Goal: Task Accomplishment & Management: Manage account settings

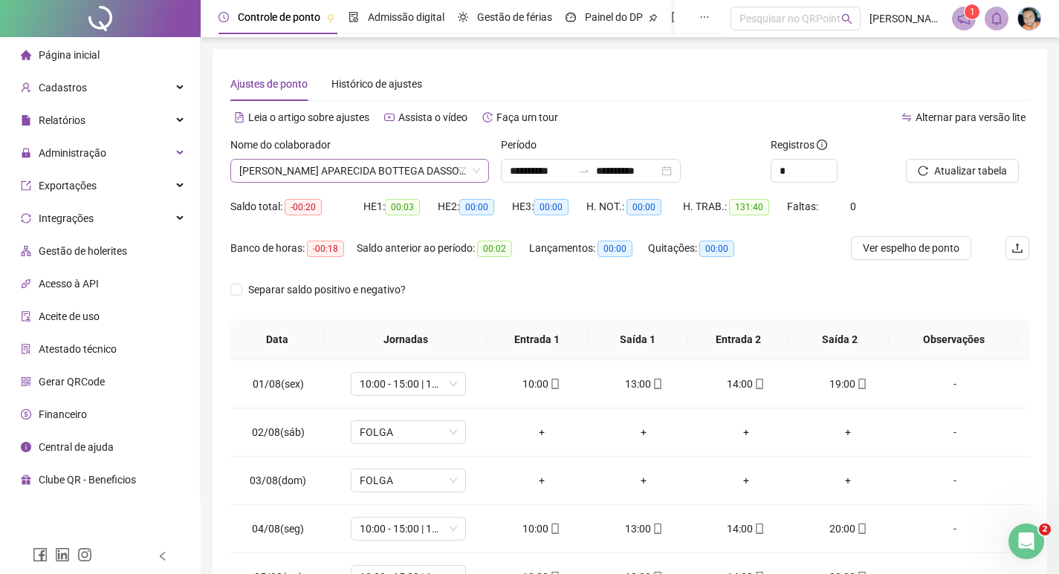
click at [267, 167] on span "[PERSON_NAME] APARECIDA BOTTEGA DASSOLLER" at bounding box center [359, 171] width 241 height 22
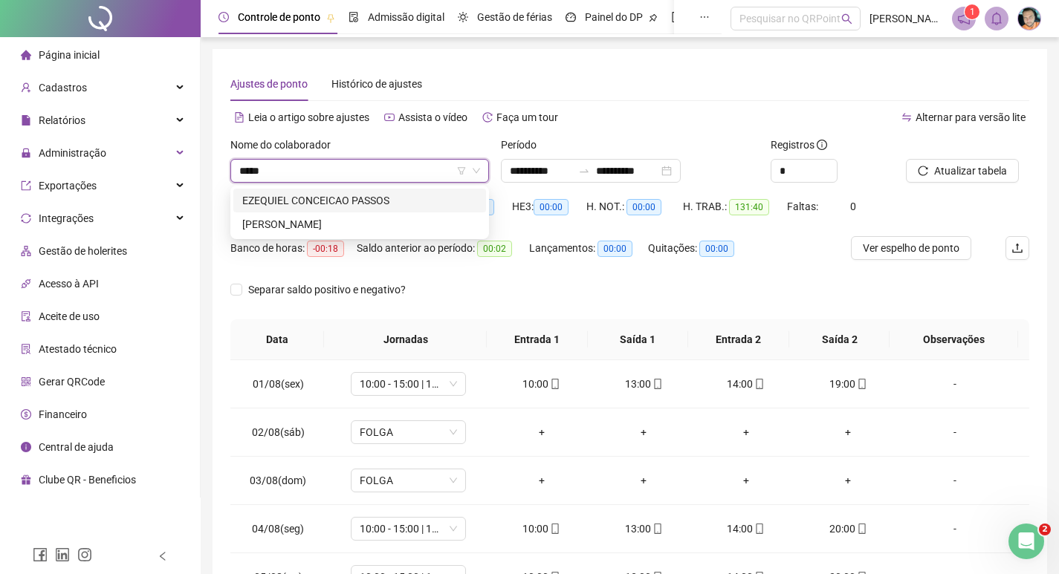
type input "******"
click at [267, 224] on div "[PERSON_NAME]" at bounding box center [359, 224] width 235 height 16
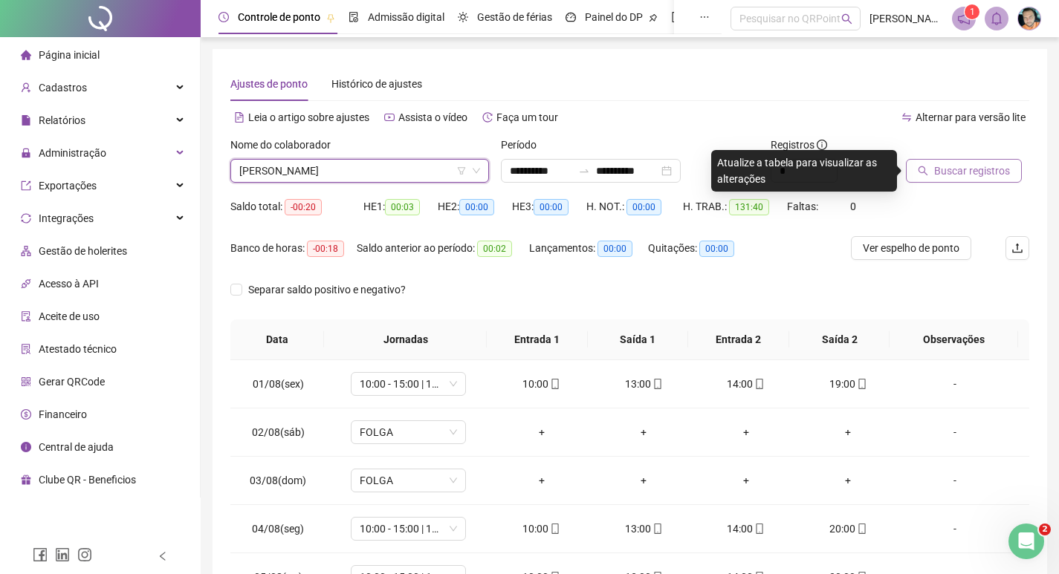
click at [960, 182] on button "Buscar registros" at bounding box center [964, 171] width 116 height 24
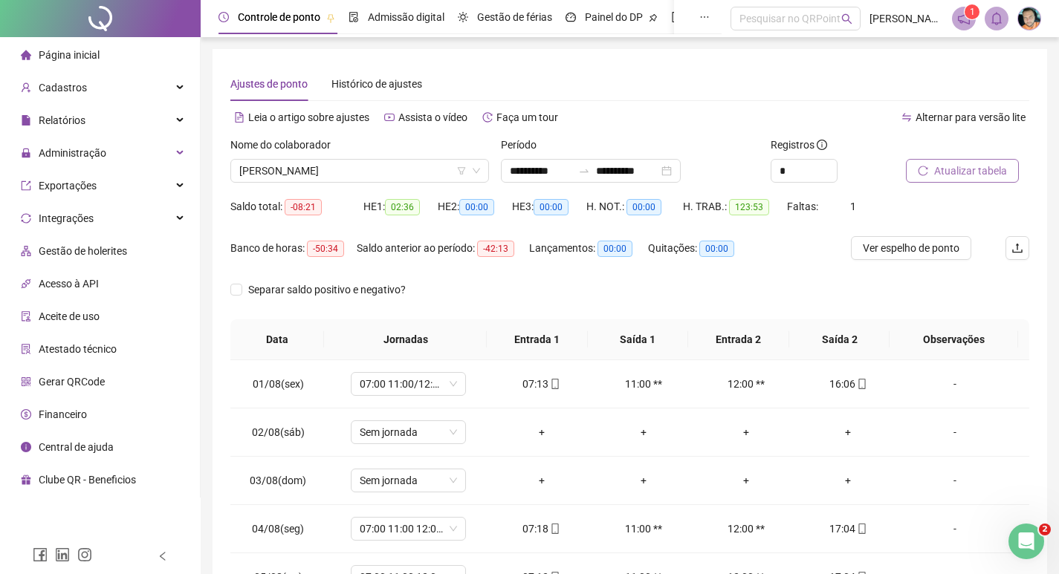
click at [990, 175] on span "Atualizar tabela" at bounding box center [970, 171] width 73 height 16
click at [326, 176] on span "[PERSON_NAME]" at bounding box center [359, 171] width 241 height 22
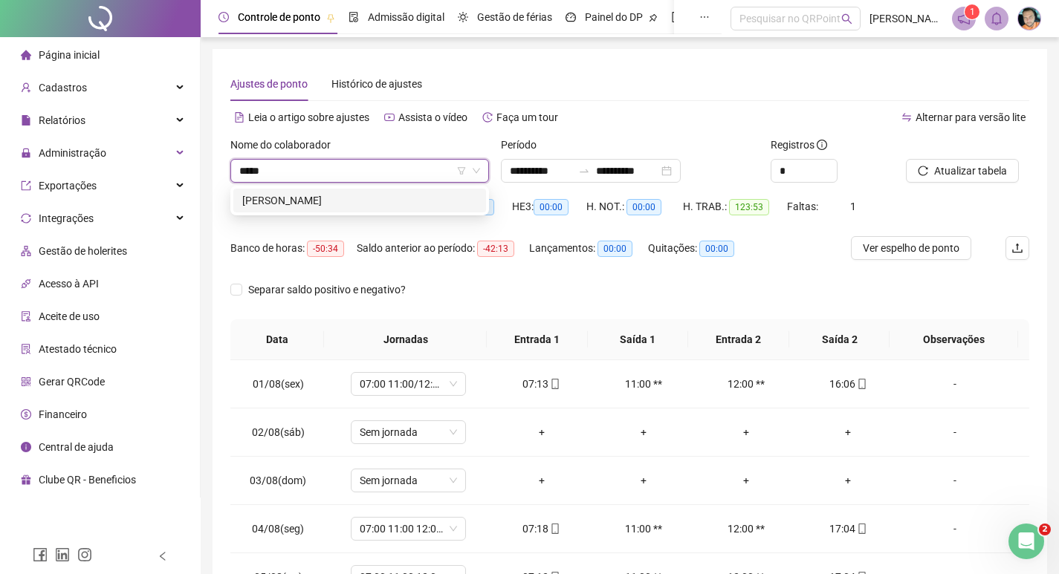
type input "******"
click at [319, 209] on div "[PERSON_NAME]" at bounding box center [359, 201] width 253 height 24
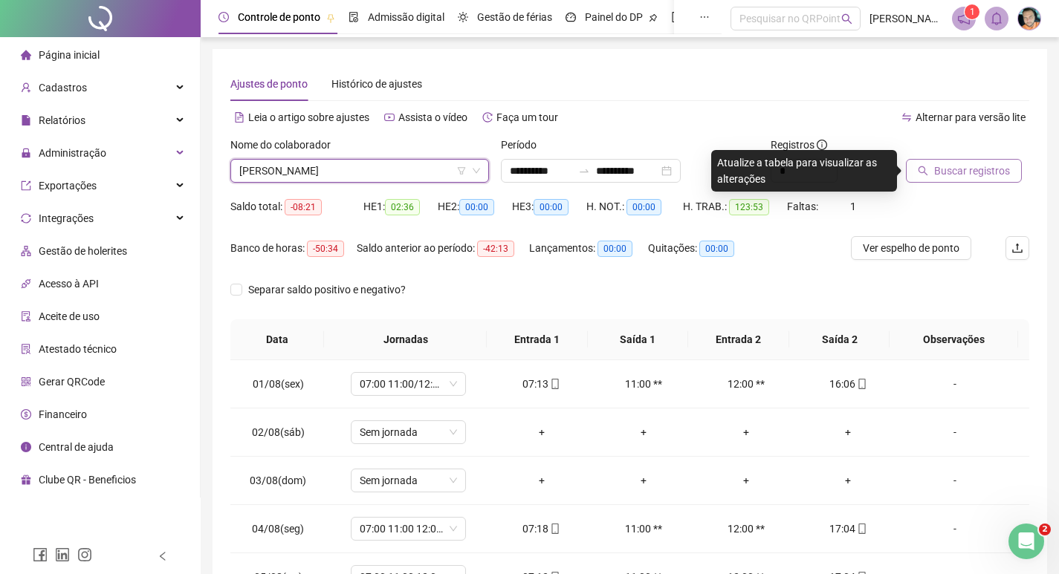
click at [972, 171] on span "Buscar registros" at bounding box center [972, 171] width 76 height 16
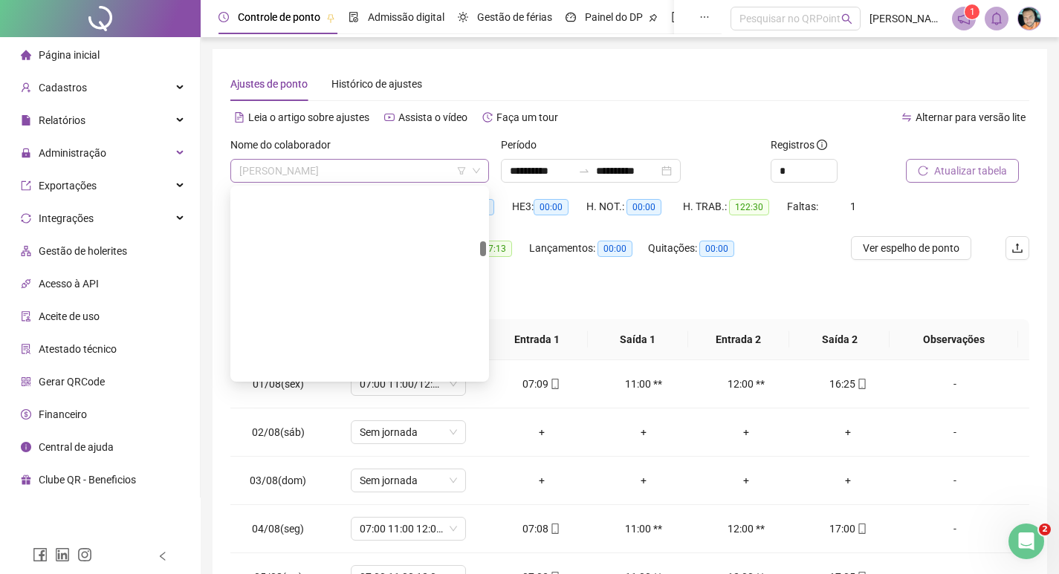
click at [292, 167] on span "[PERSON_NAME]" at bounding box center [359, 171] width 241 height 22
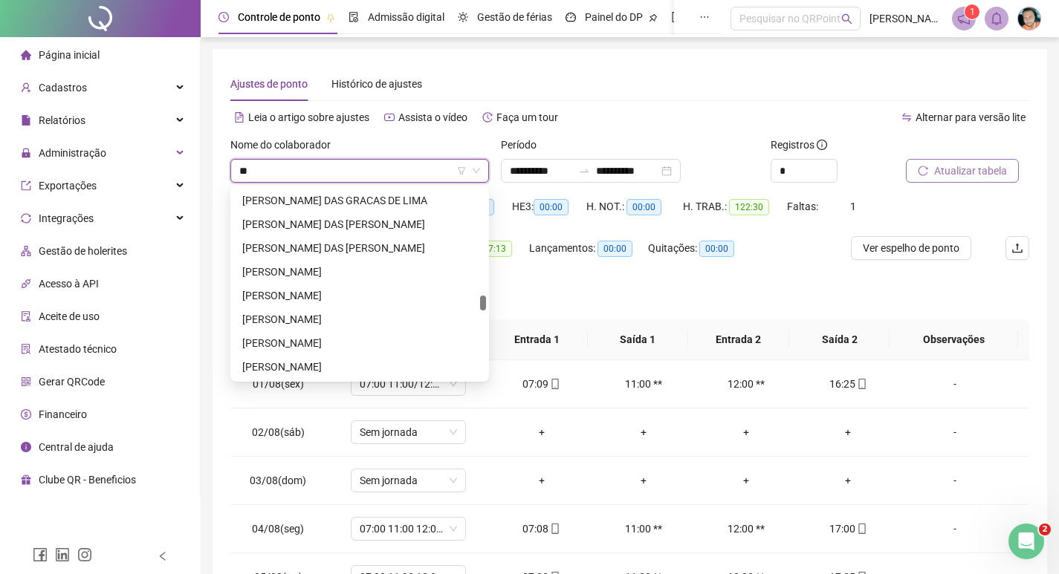
scroll to position [10007, 0]
type input "***"
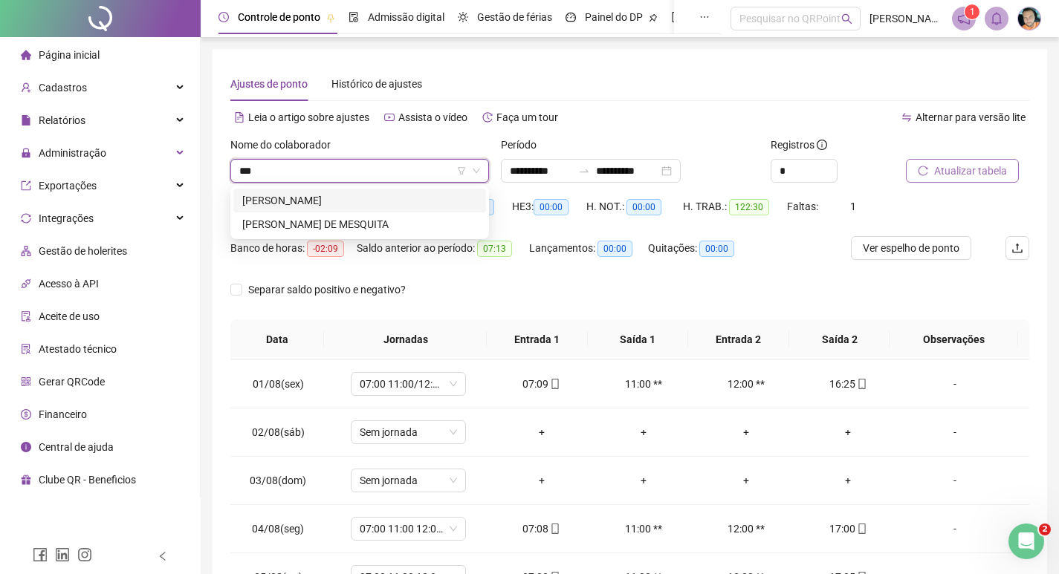
scroll to position [0, 0]
click at [316, 220] on div "[PERSON_NAME] DE MESQUITA" at bounding box center [359, 224] width 235 height 16
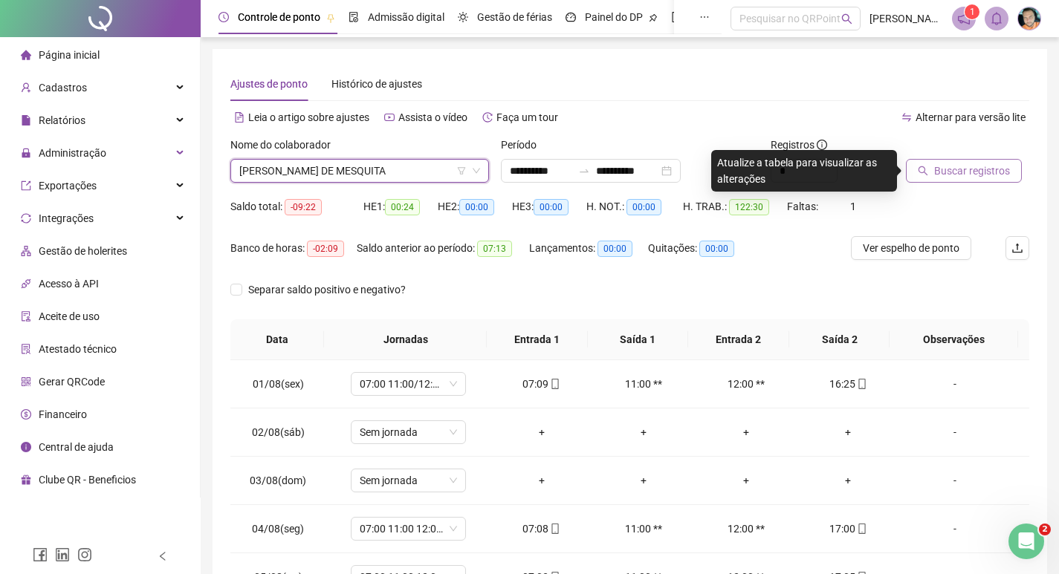
click at [923, 169] on icon "search" at bounding box center [922, 171] width 10 height 10
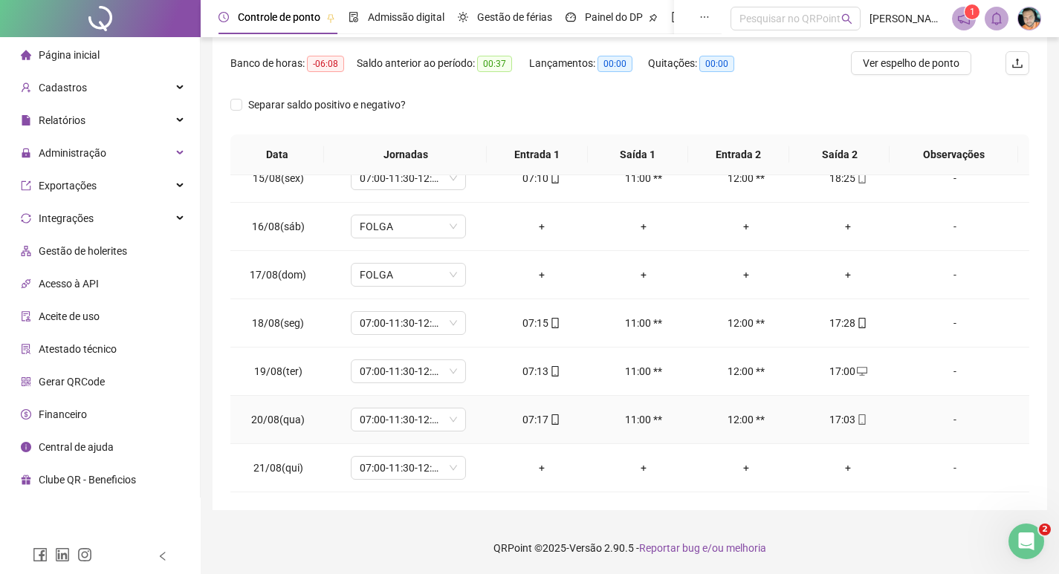
scroll to position [622, 0]
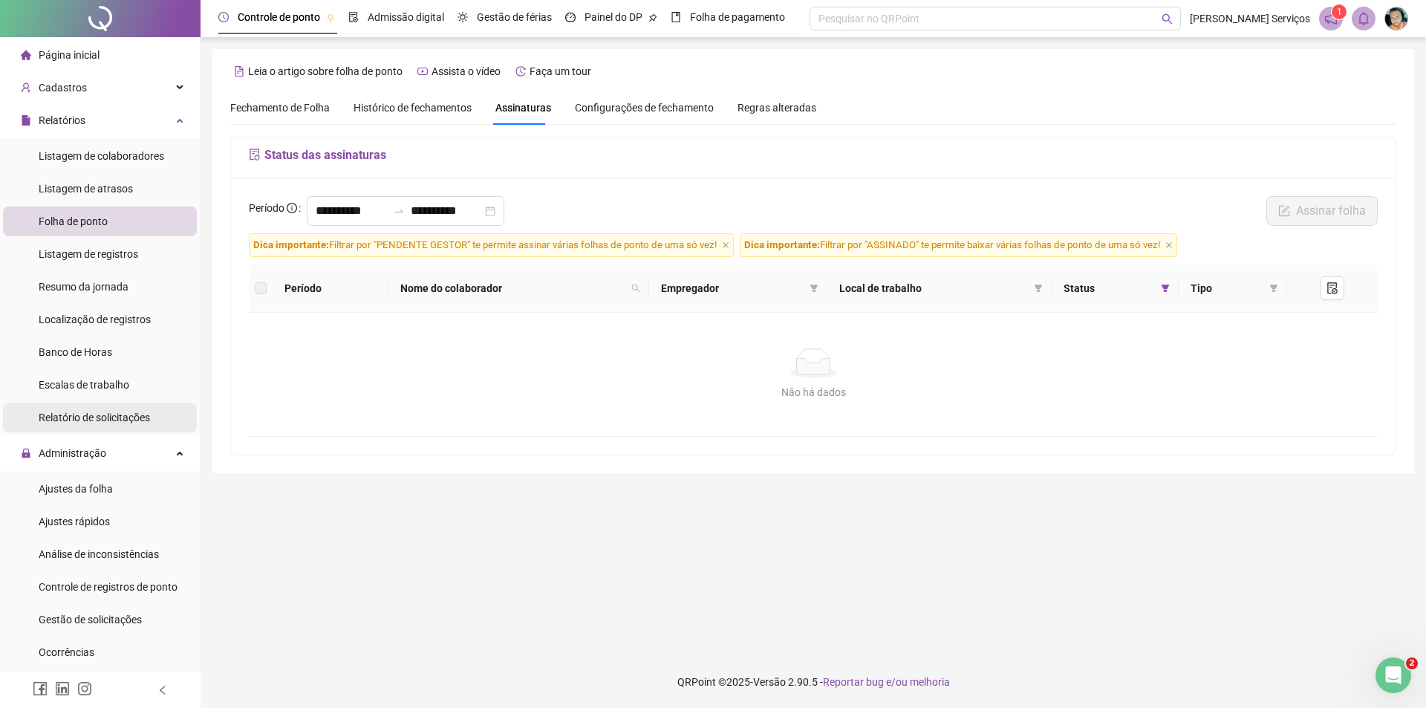
scroll to position [149, 0]
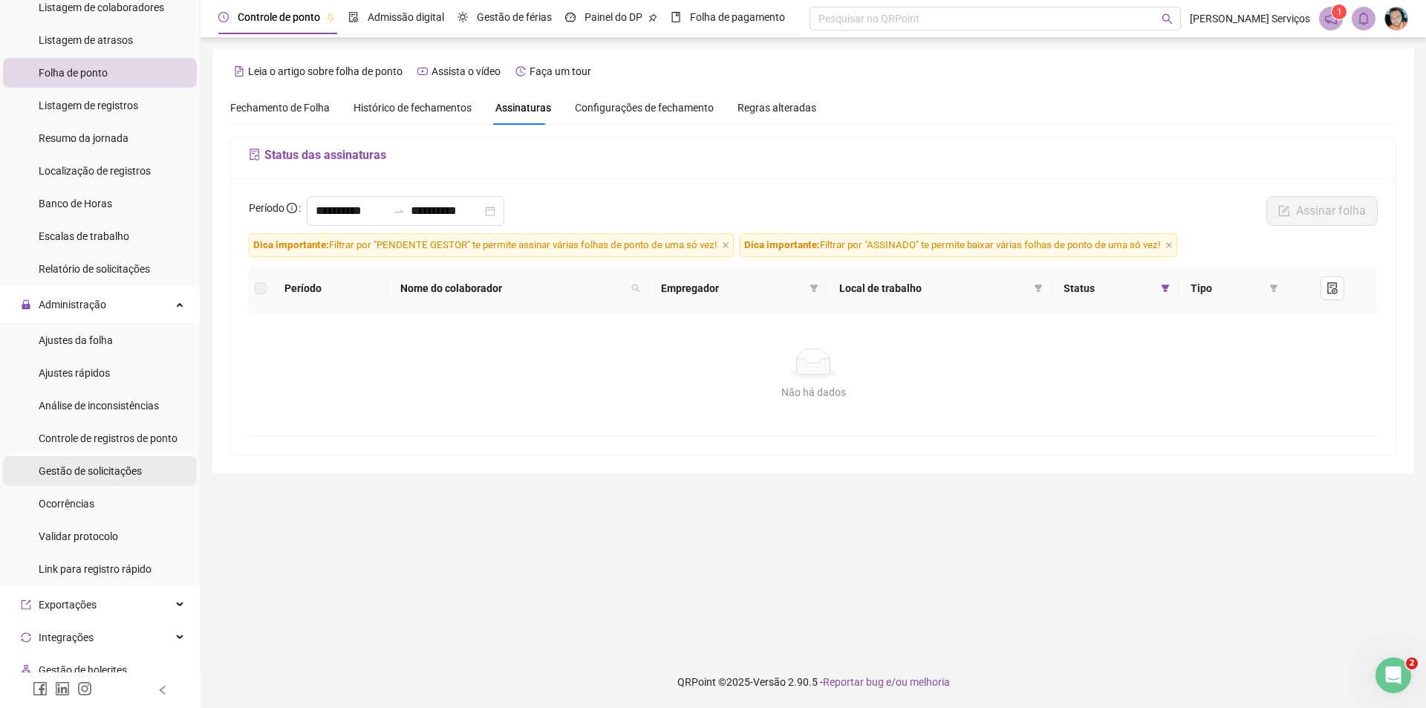
click at [134, 475] on span "Gestão de solicitações" at bounding box center [90, 471] width 103 height 12
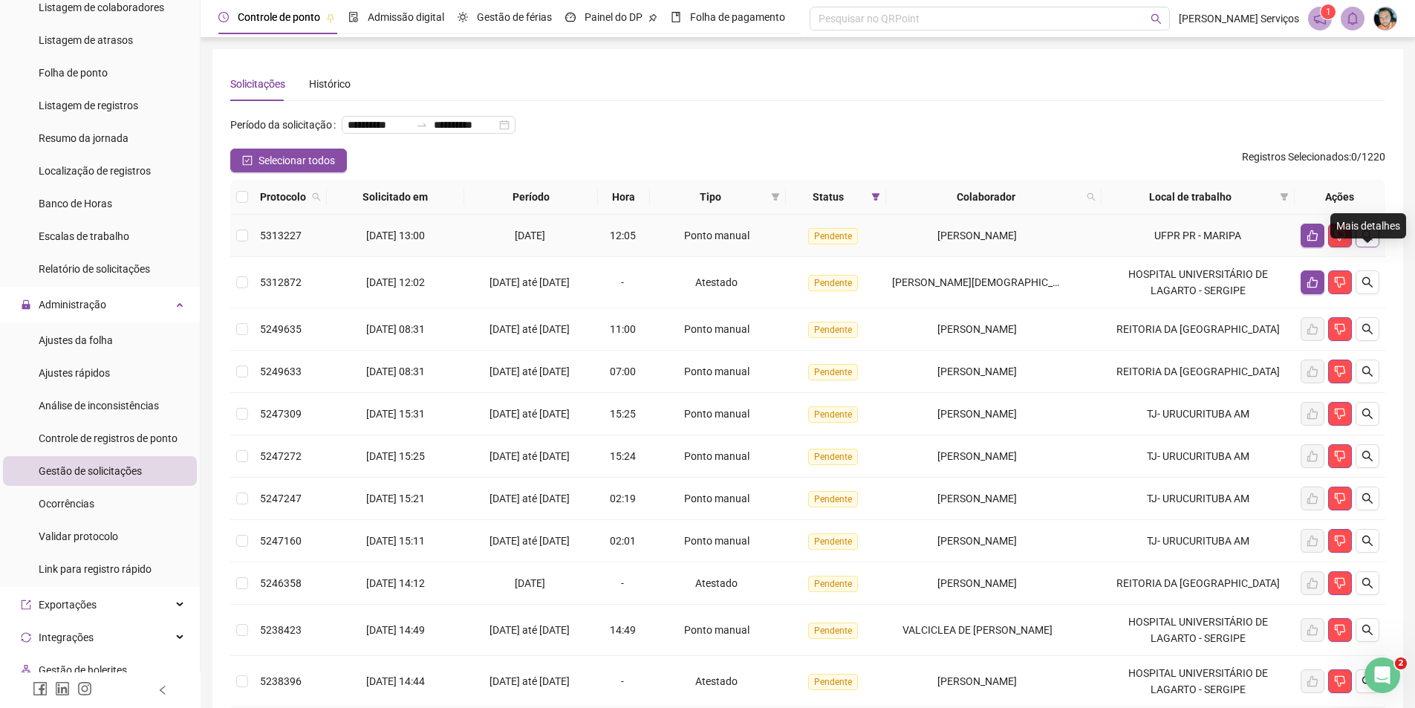
click at [1366, 241] on icon "search" at bounding box center [1368, 236] width 12 height 12
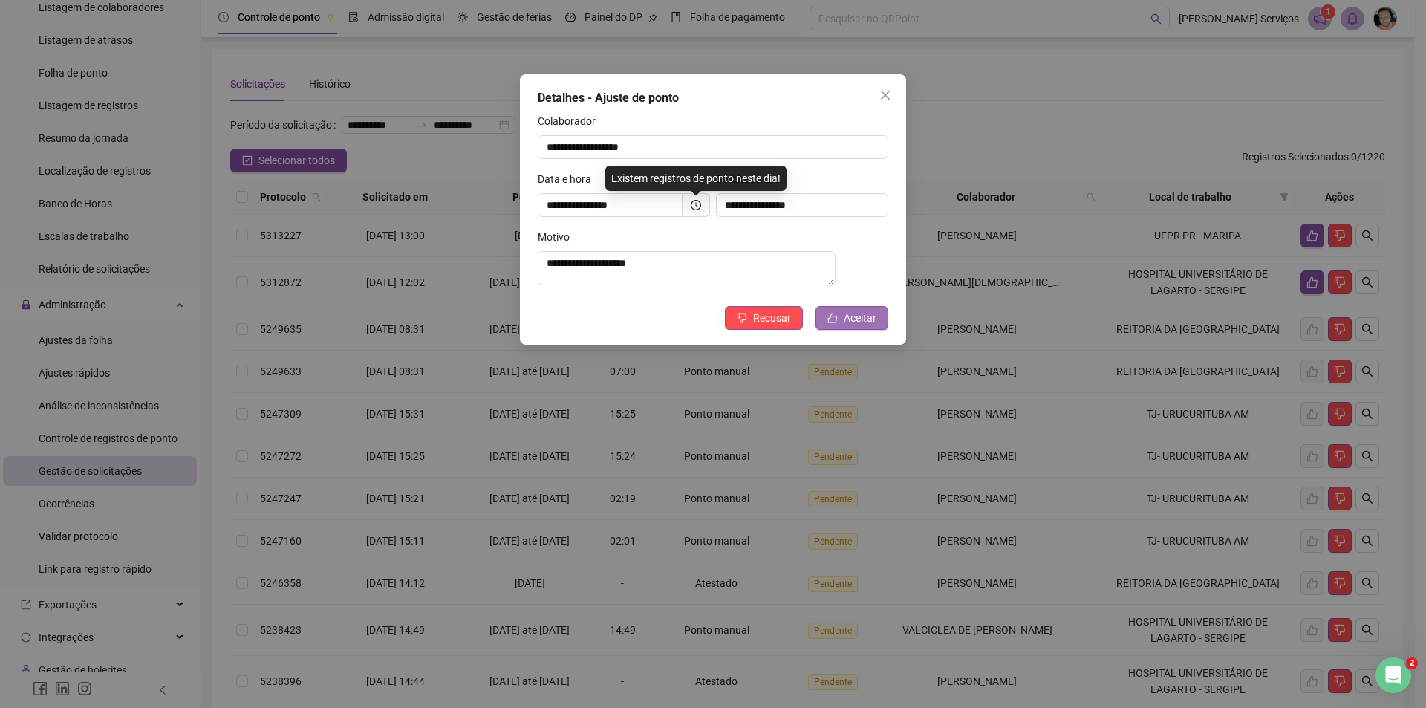
click at [847, 322] on span "Aceitar" at bounding box center [860, 318] width 33 height 16
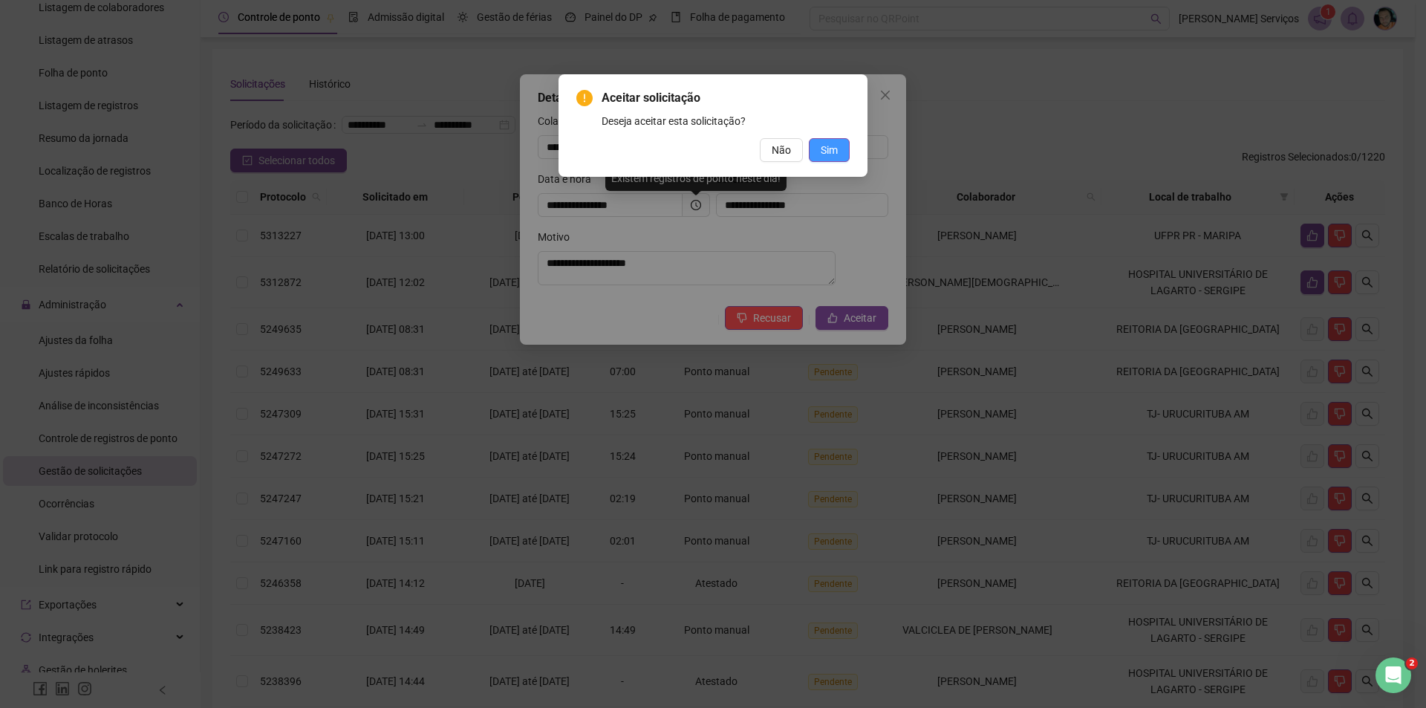
click at [839, 155] on button "Sim" at bounding box center [829, 150] width 41 height 24
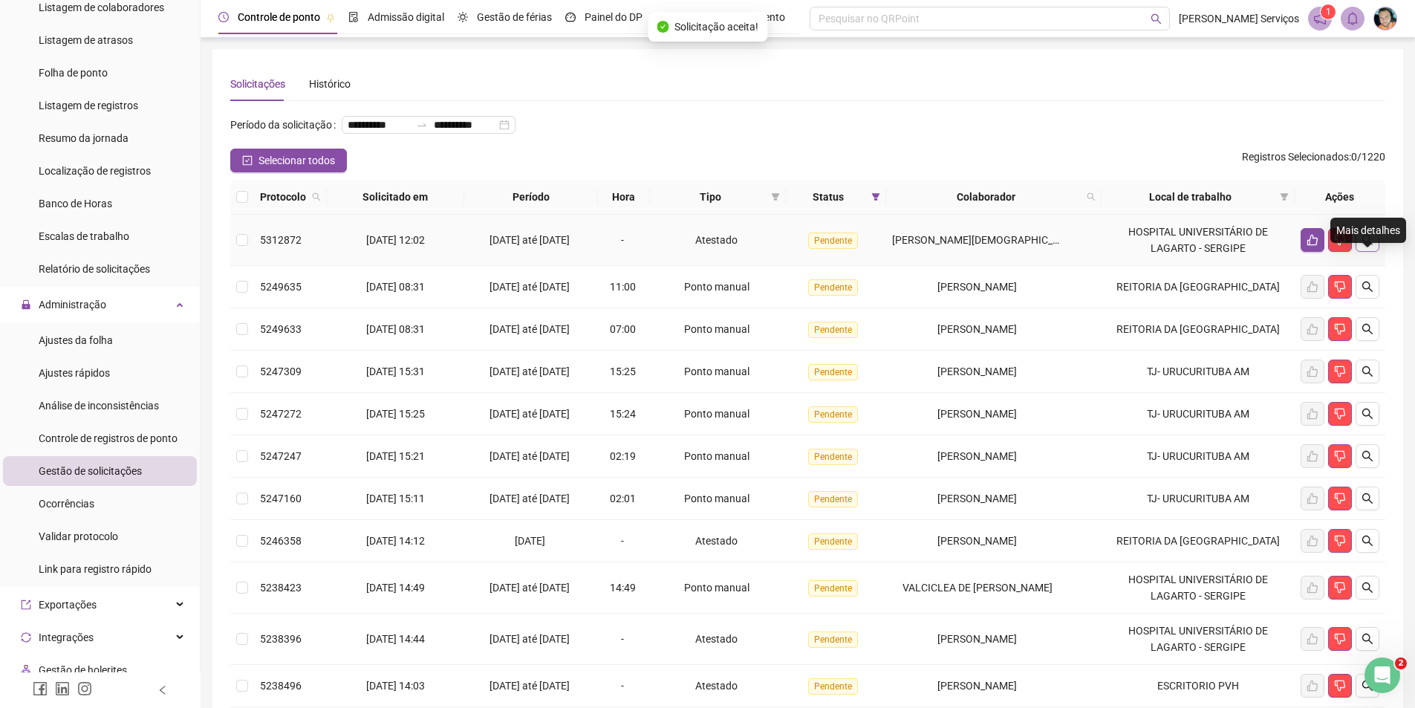
click at [1367, 245] on icon "search" at bounding box center [1367, 240] width 10 height 10
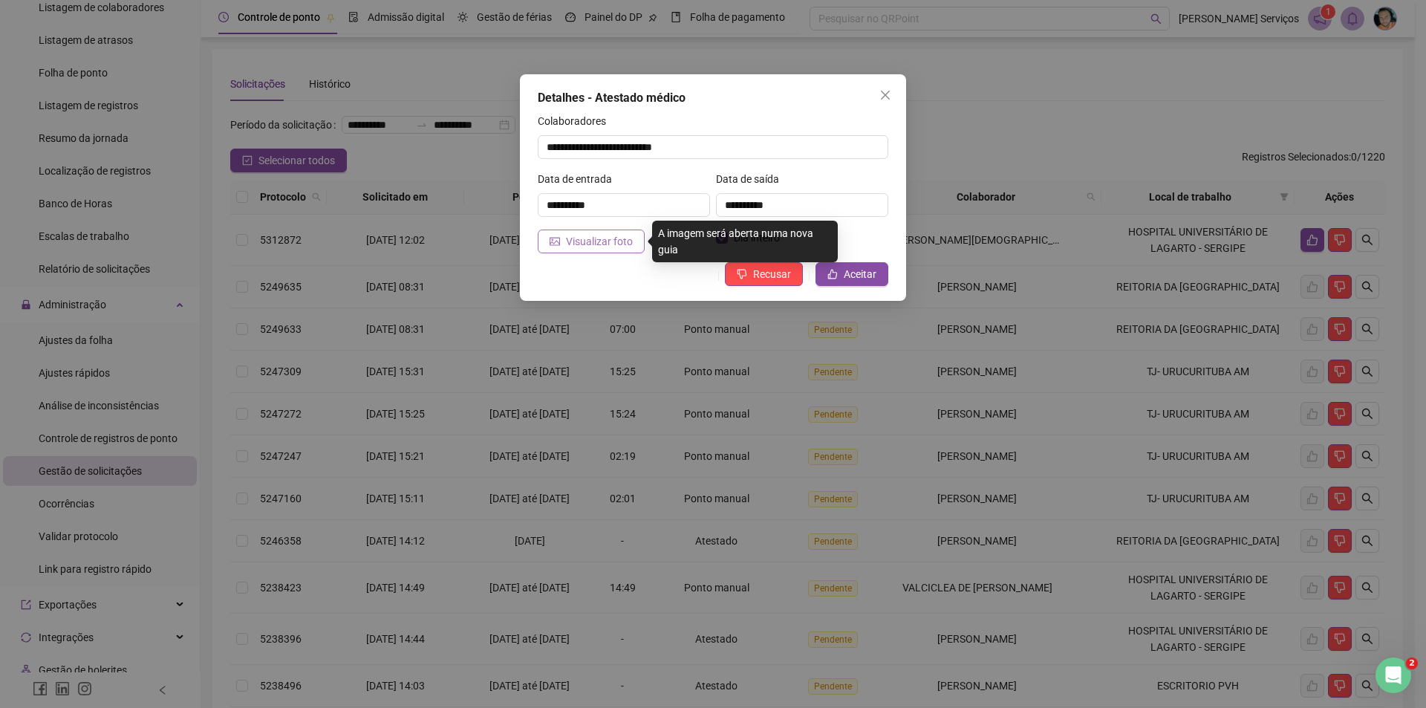
click at [589, 243] on span "Visualizar foto" at bounding box center [599, 241] width 67 height 16
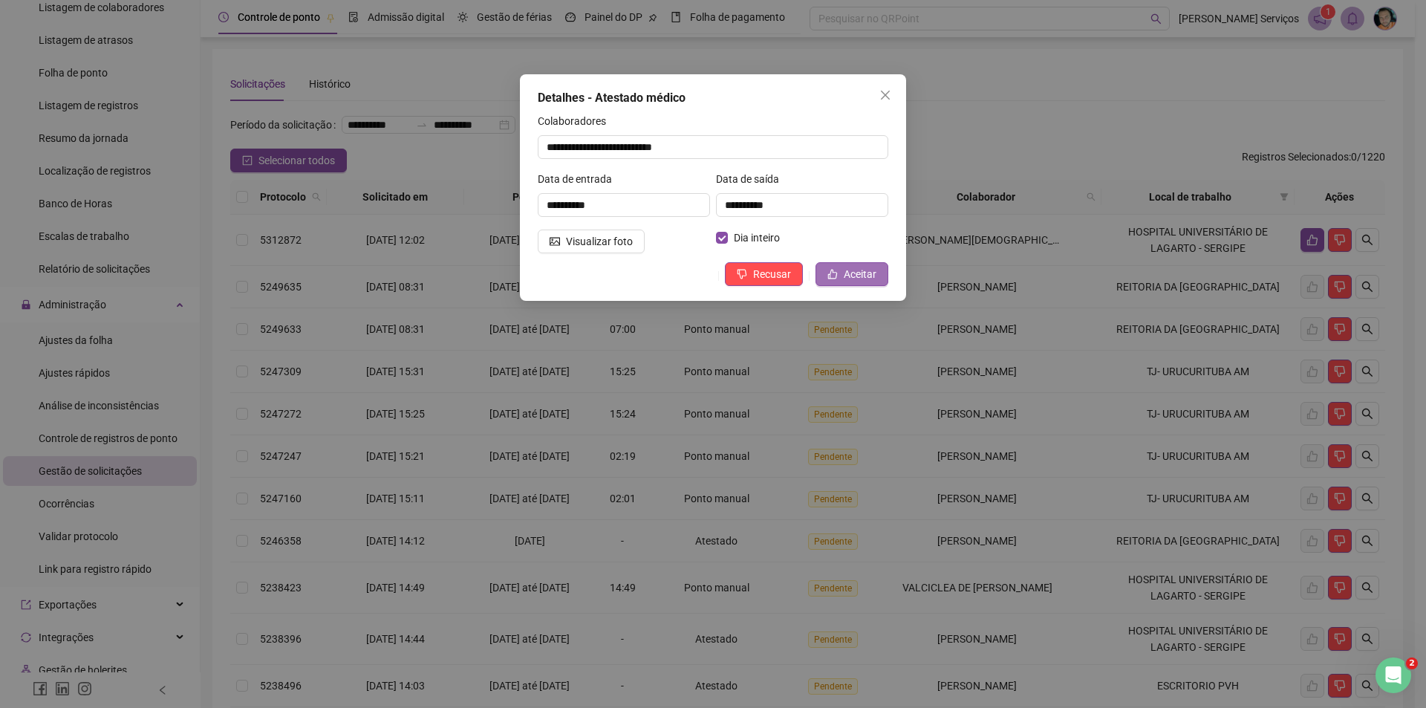
click at [837, 269] on icon "like" at bounding box center [833, 274] width 10 height 10
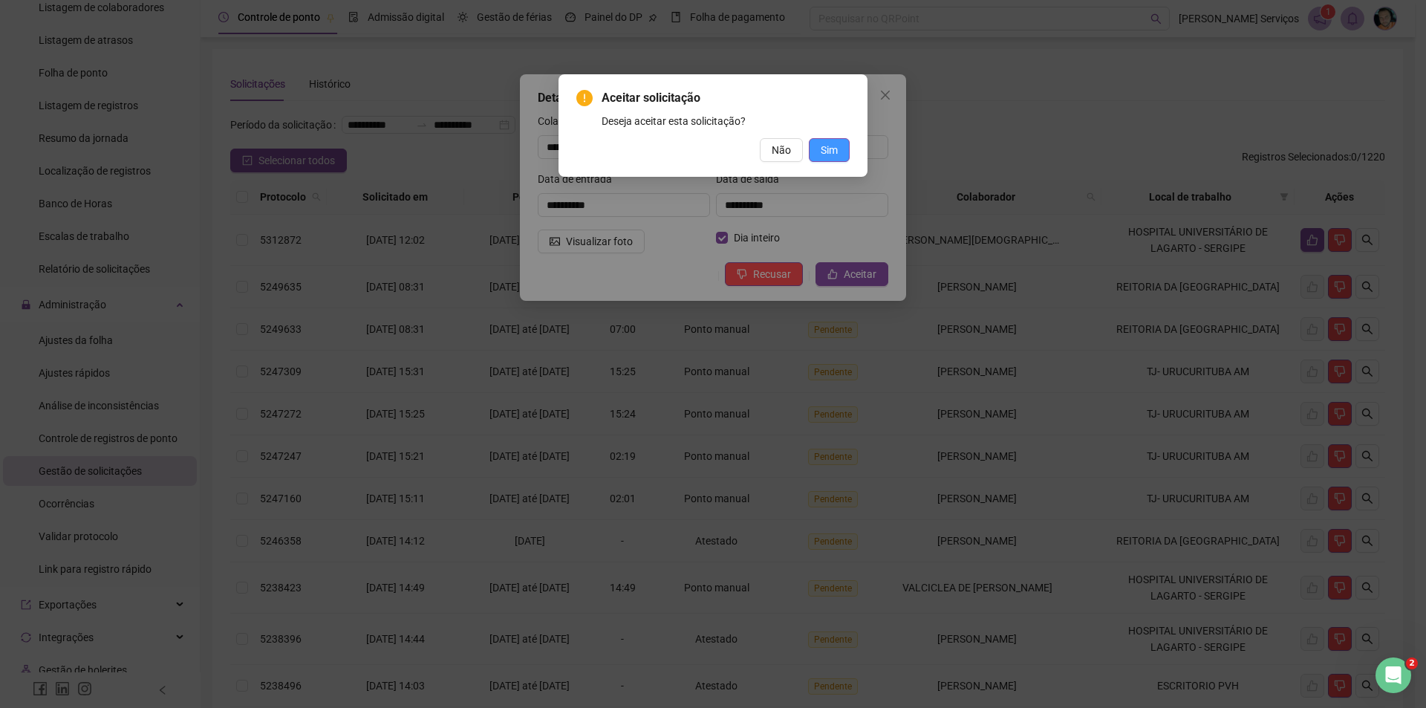
click at [816, 158] on button "Sim" at bounding box center [829, 150] width 41 height 24
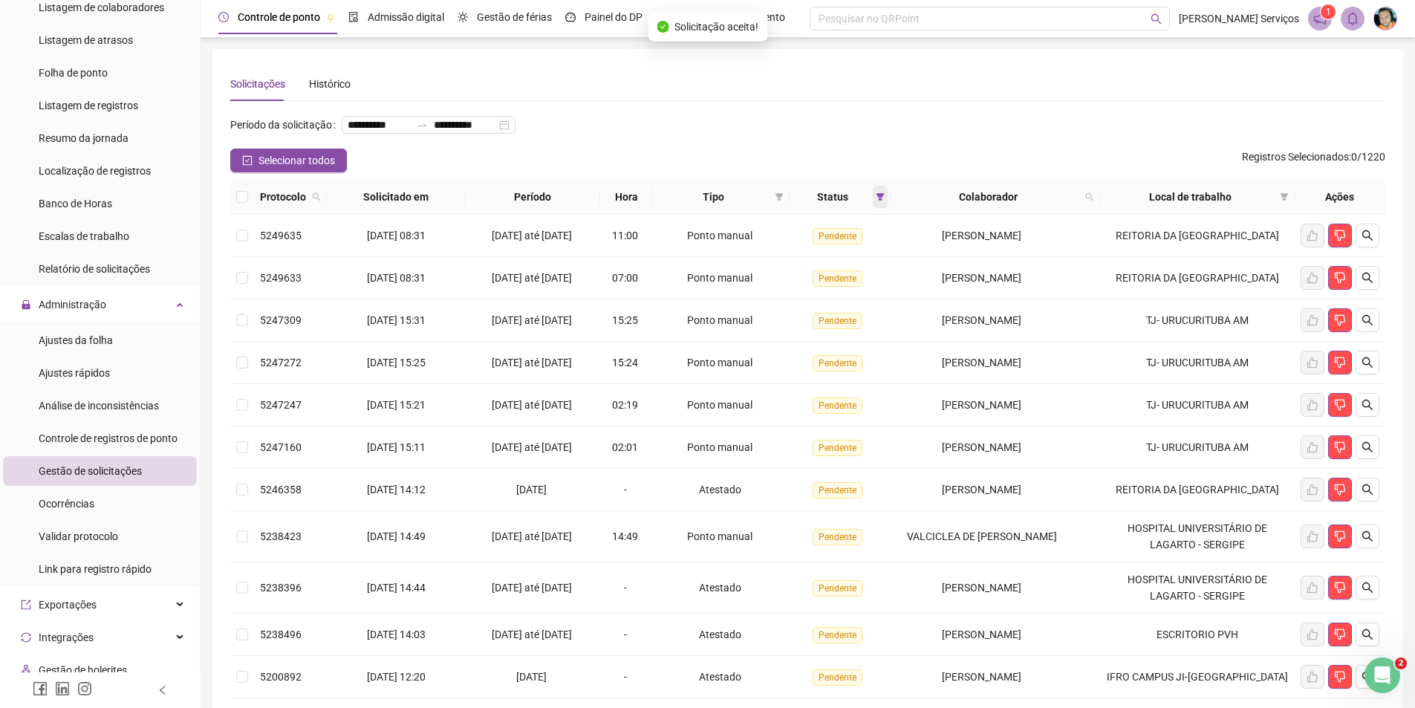
click at [878, 208] on span at bounding box center [880, 197] width 15 height 22
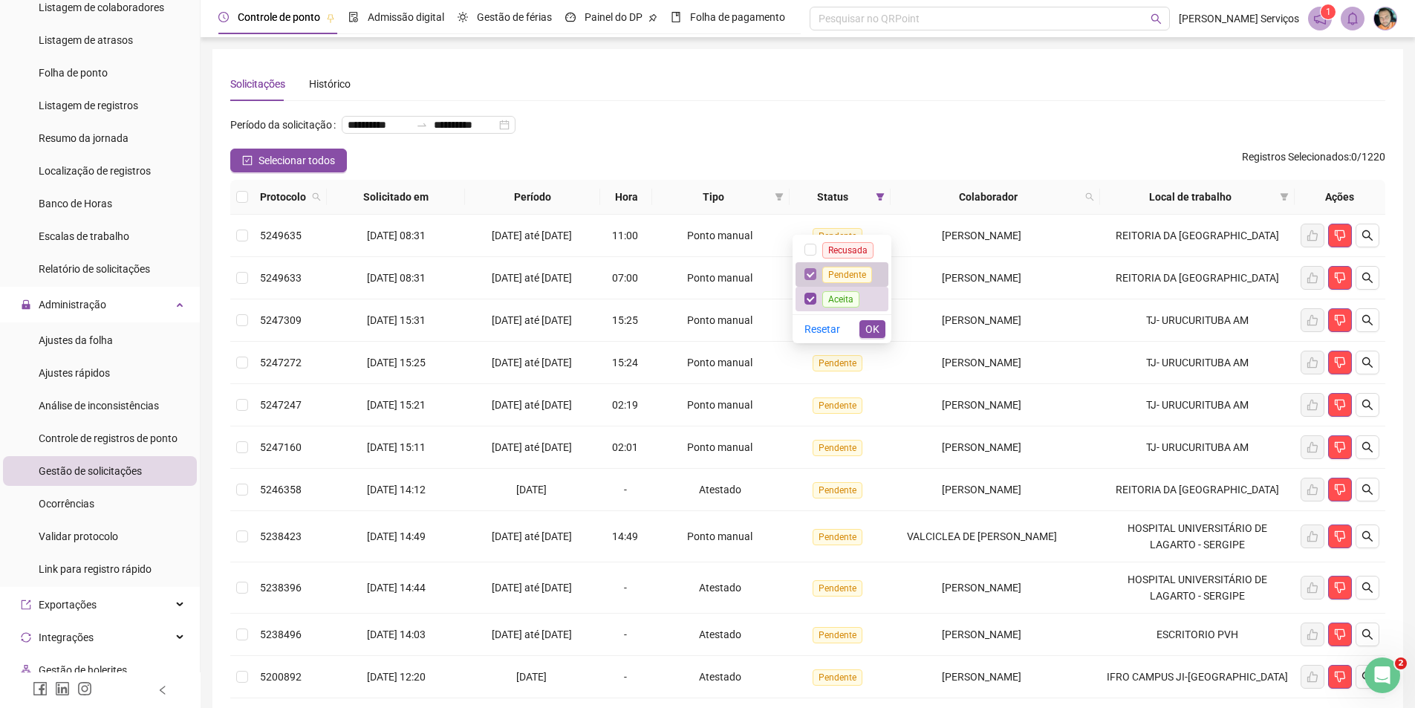
click at [813, 280] on label at bounding box center [810, 274] width 12 height 16
click at [866, 325] on span "OK" at bounding box center [872, 329] width 14 height 16
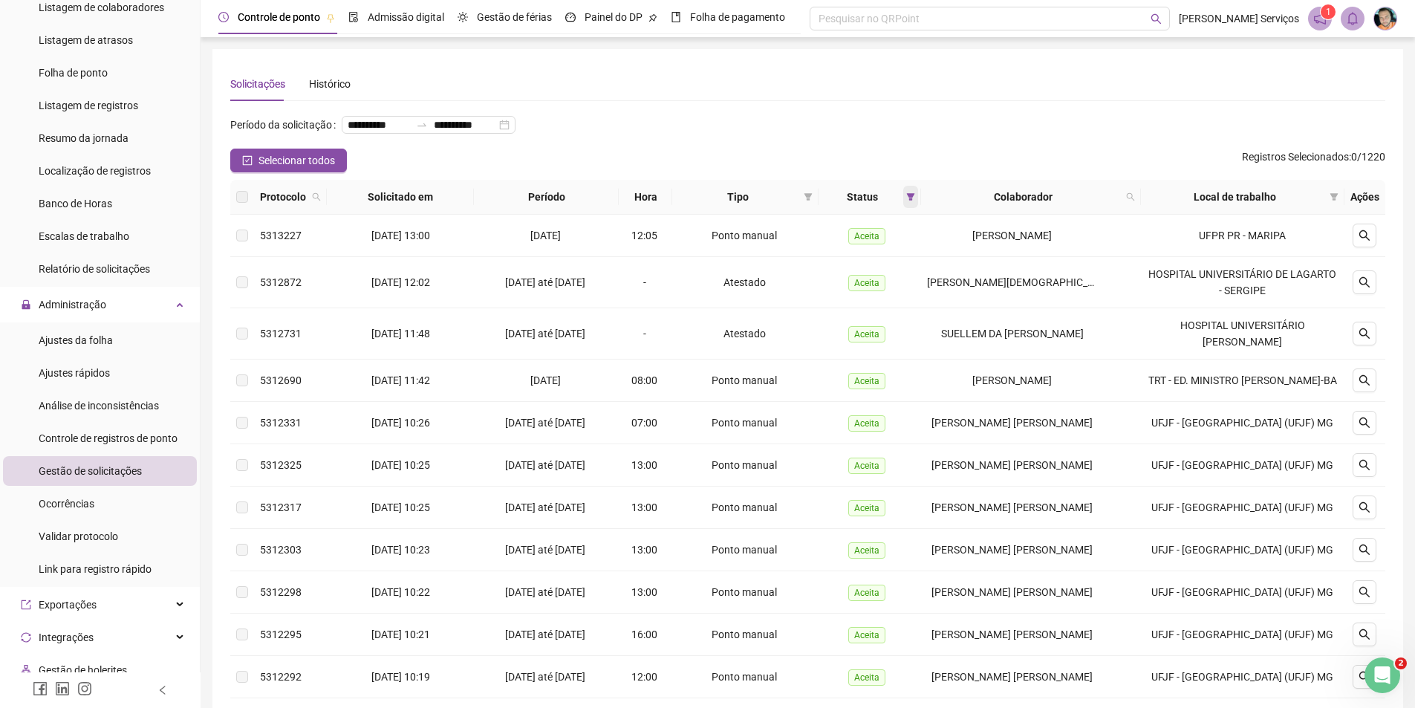
click at [914, 201] on icon "filter" at bounding box center [910, 196] width 9 height 9
click at [903, 325] on span "OK" at bounding box center [905, 329] width 14 height 16
click at [816, 208] on span at bounding box center [808, 197] width 15 height 22
click at [807, 325] on span "OK" at bounding box center [803, 327] width 14 height 16
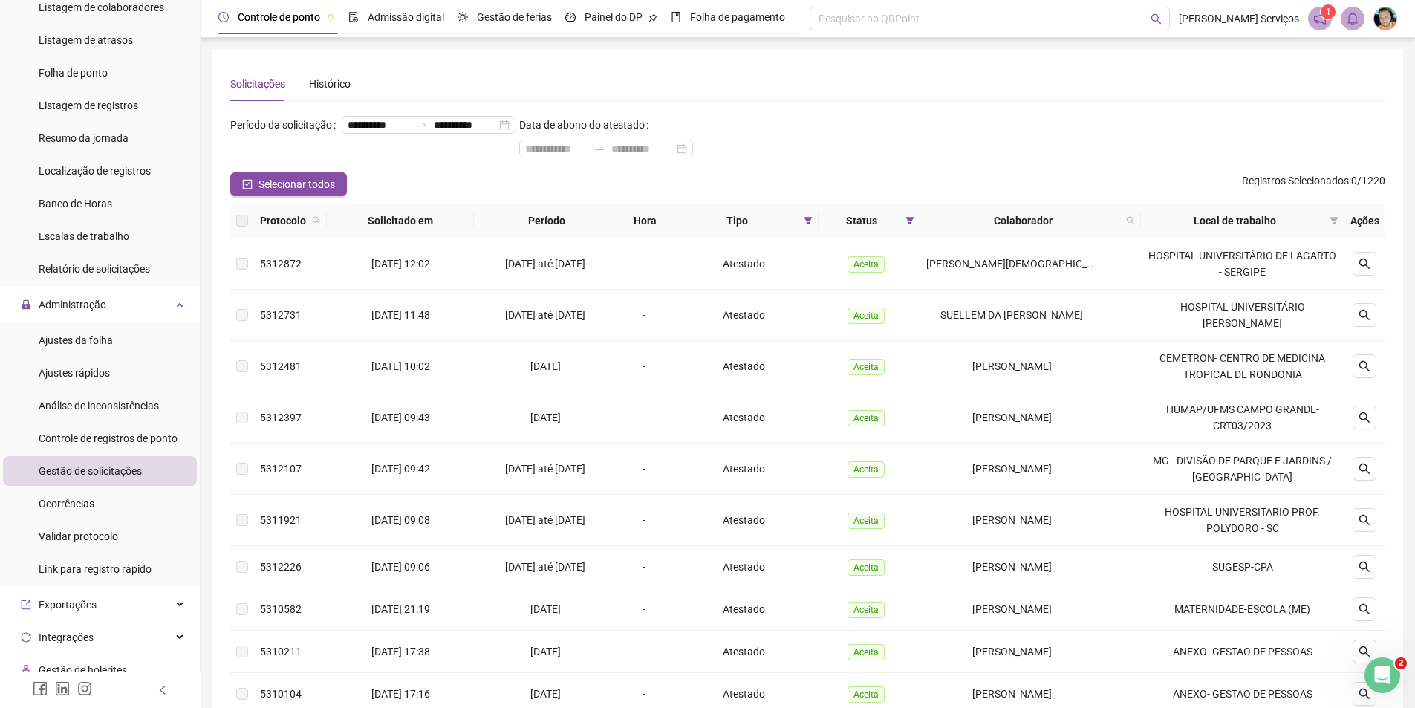
click at [1112, 222] on span "Colaborador" at bounding box center [1022, 220] width 193 height 16
click at [1135, 217] on icon "search" at bounding box center [1130, 220] width 9 height 9
type input "*******"
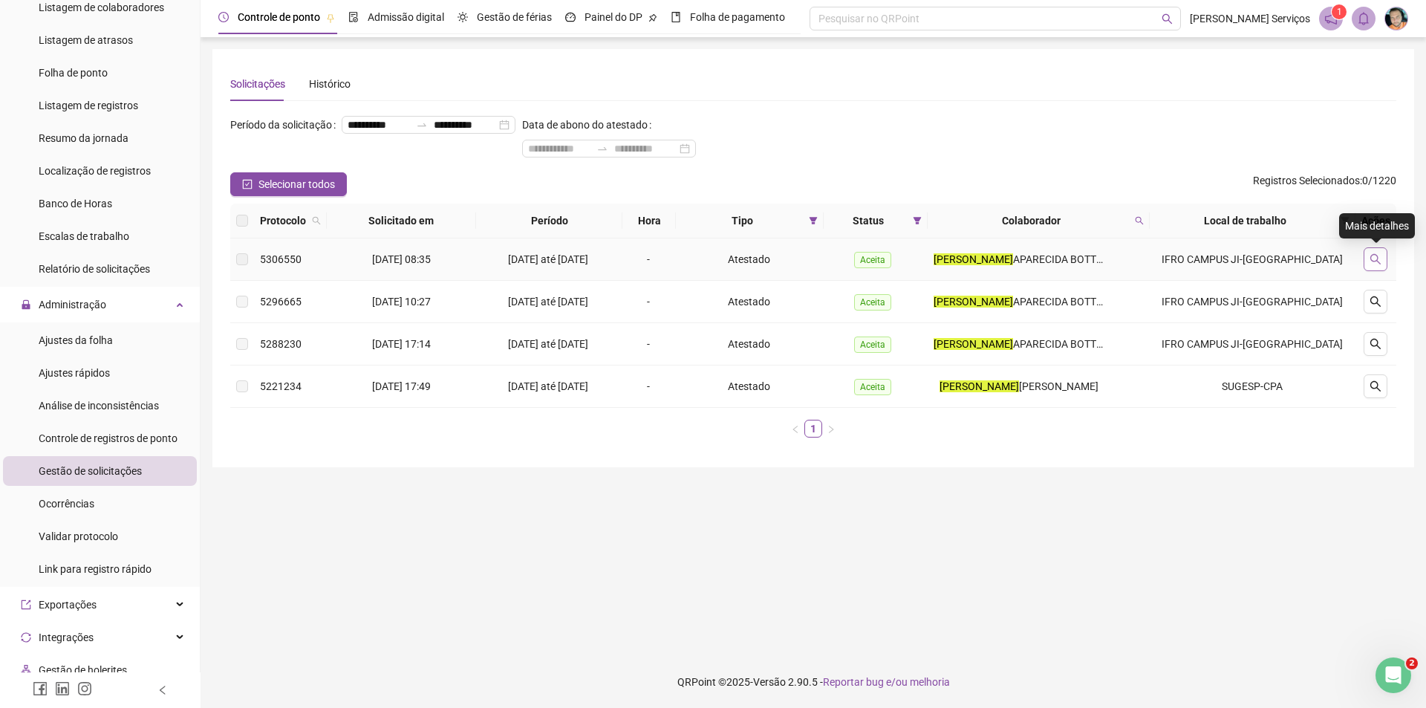
click at [1368, 260] on button "button" at bounding box center [1376, 259] width 24 height 24
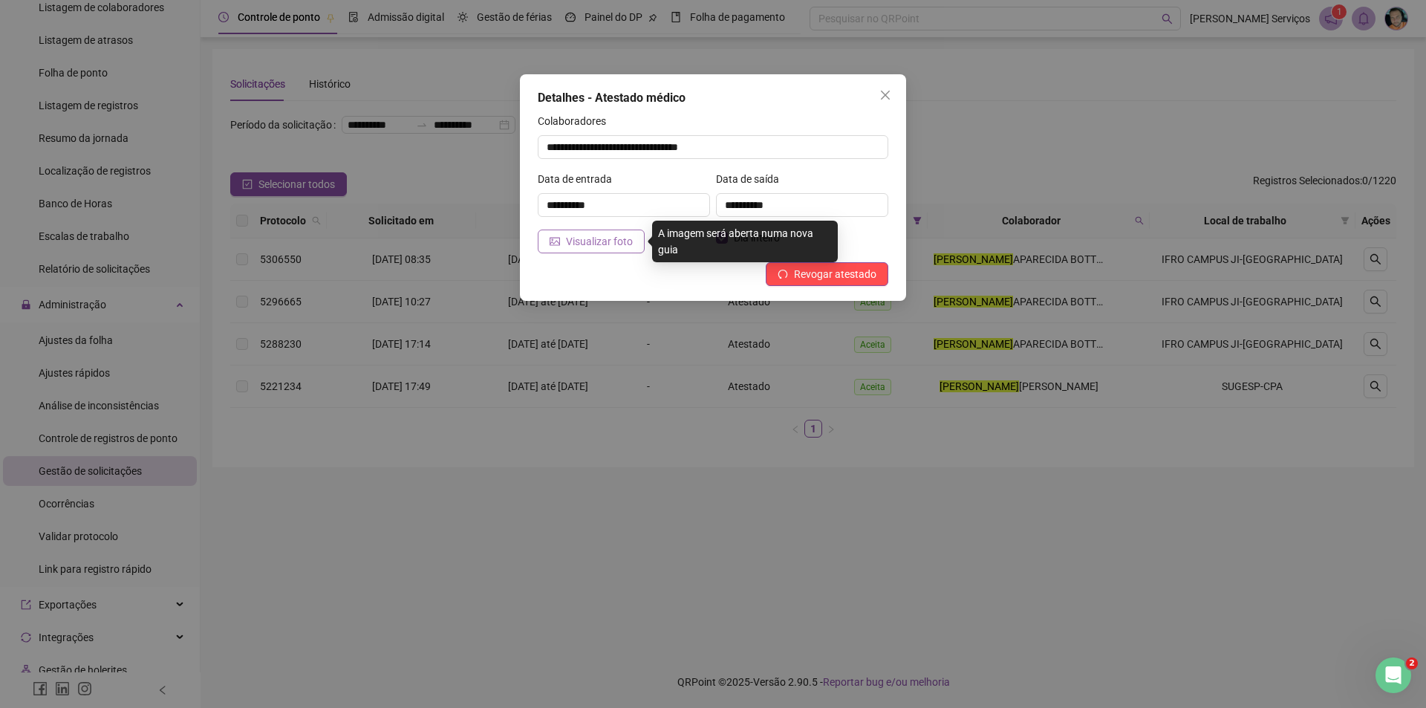
click at [607, 249] on span "Visualizar foto" at bounding box center [599, 241] width 67 height 16
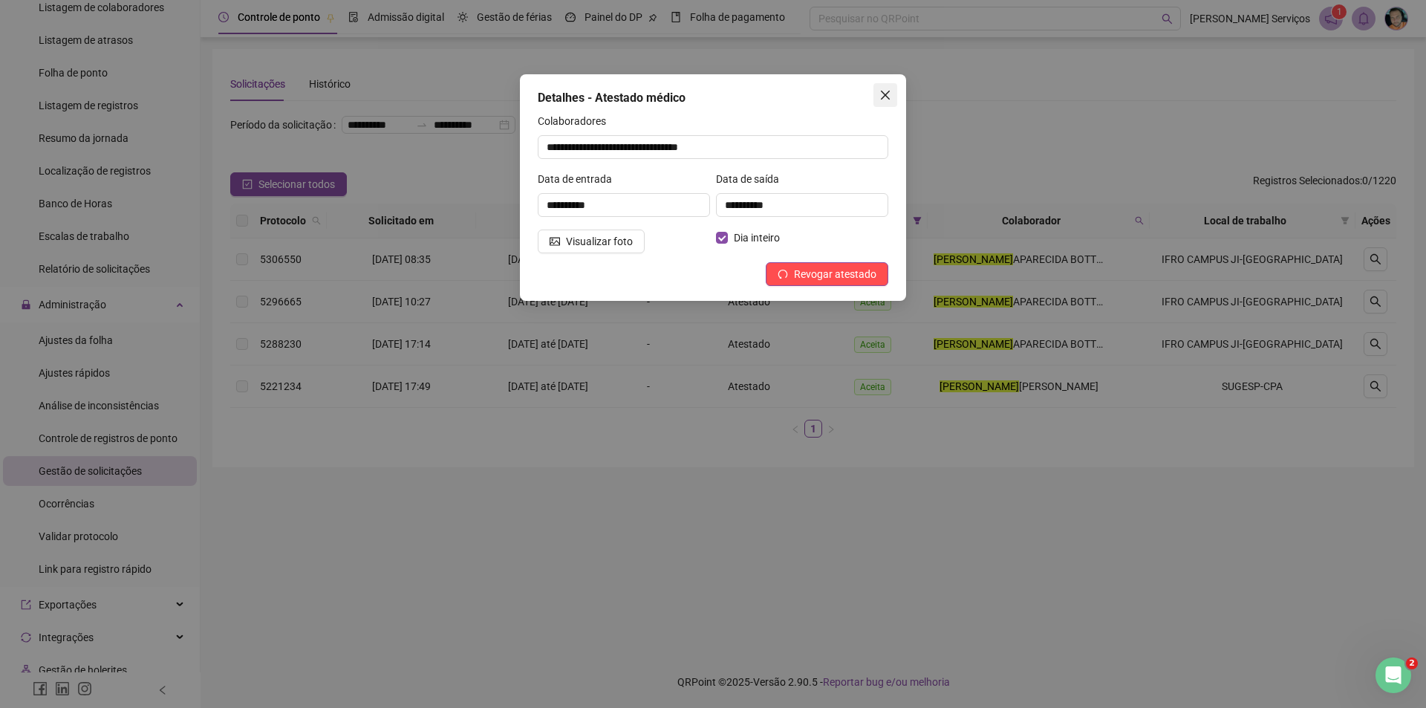
click at [885, 94] on icon "close" at bounding box center [885, 95] width 9 height 9
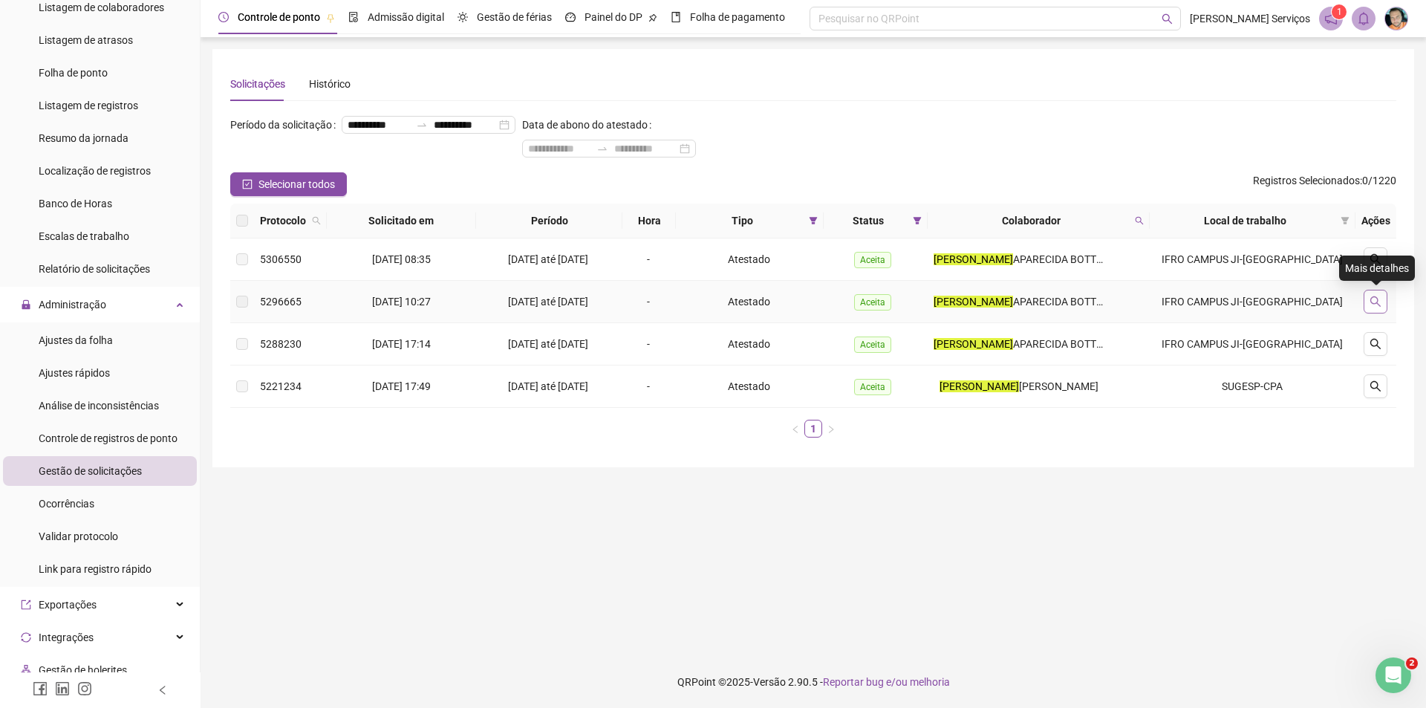
click at [1383, 304] on button "button" at bounding box center [1376, 302] width 24 height 24
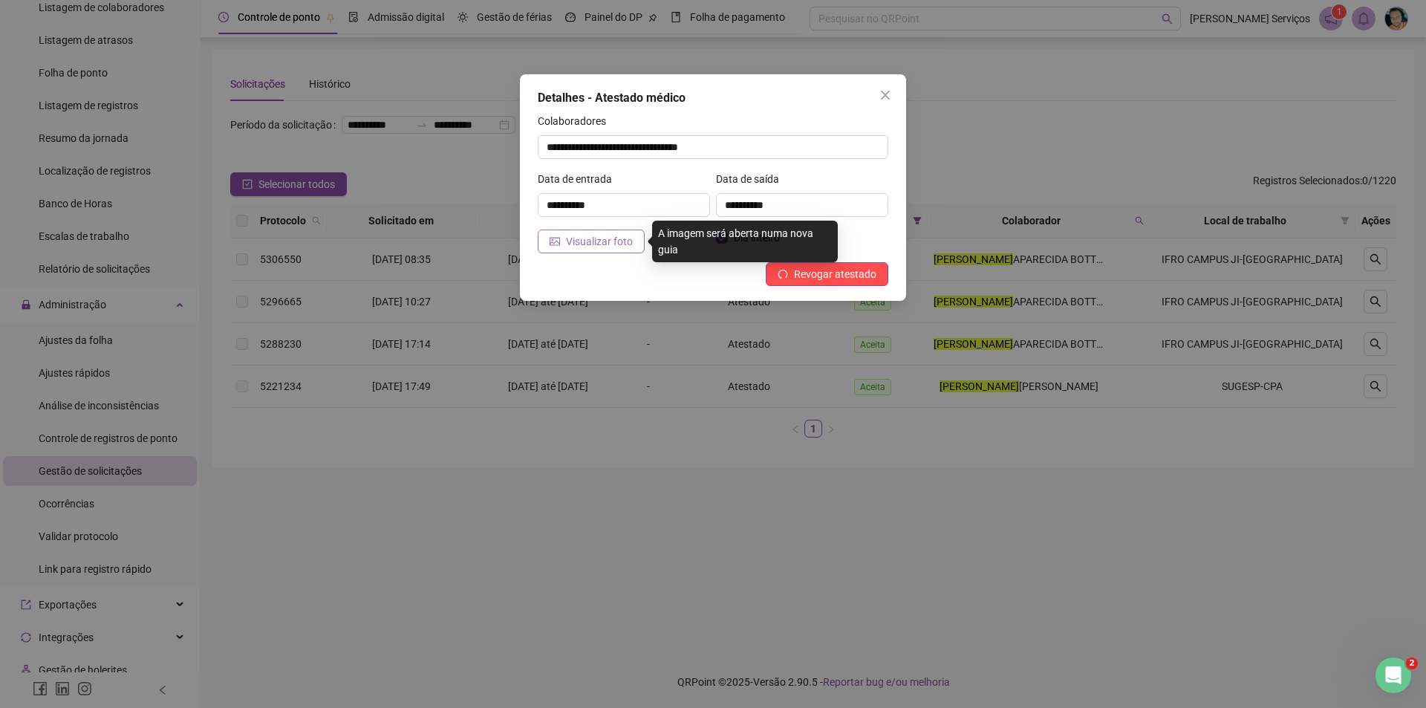
click at [580, 244] on span "Visualizar foto" at bounding box center [599, 241] width 67 height 16
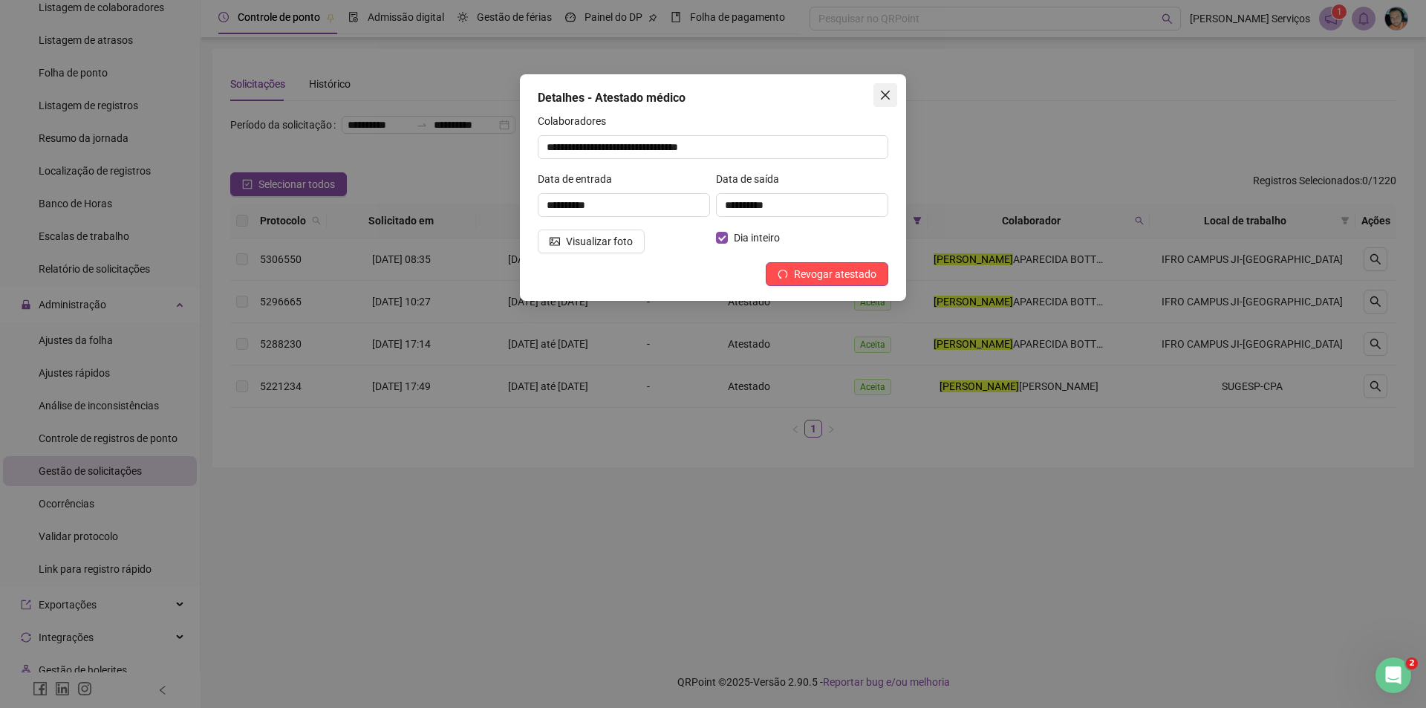
click at [883, 99] on icon "close" at bounding box center [886, 95] width 12 height 12
